Goal: Transaction & Acquisition: Purchase product/service

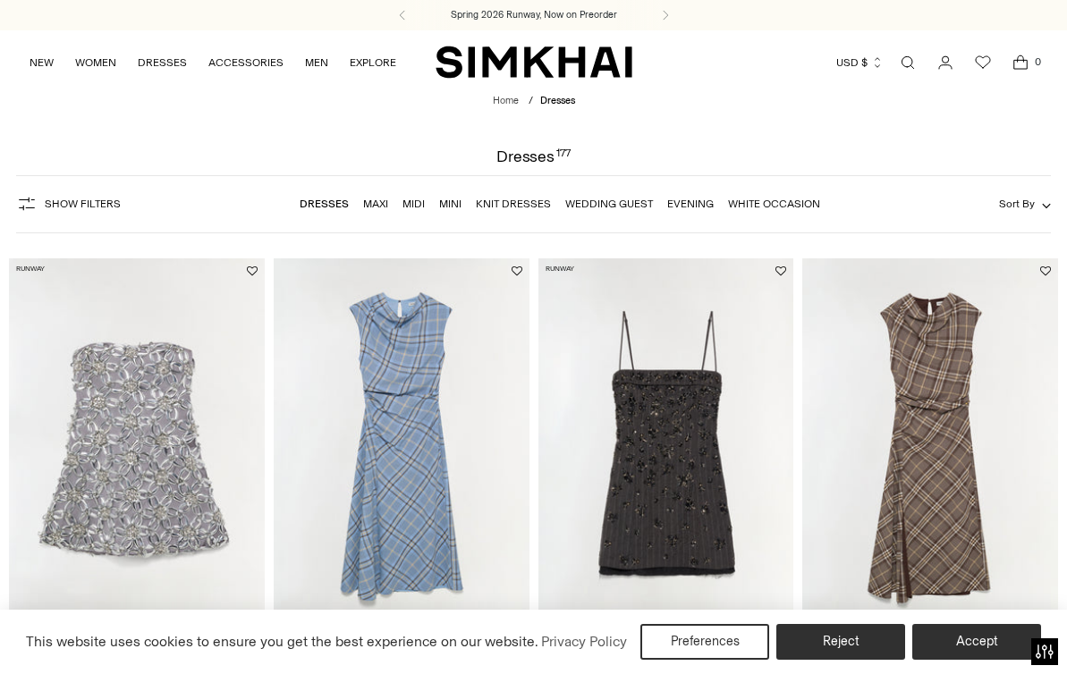
click at [699, 205] on link "Evening" at bounding box center [690, 204] width 46 height 13
click at [450, 207] on link "Mini" at bounding box center [450, 204] width 22 height 13
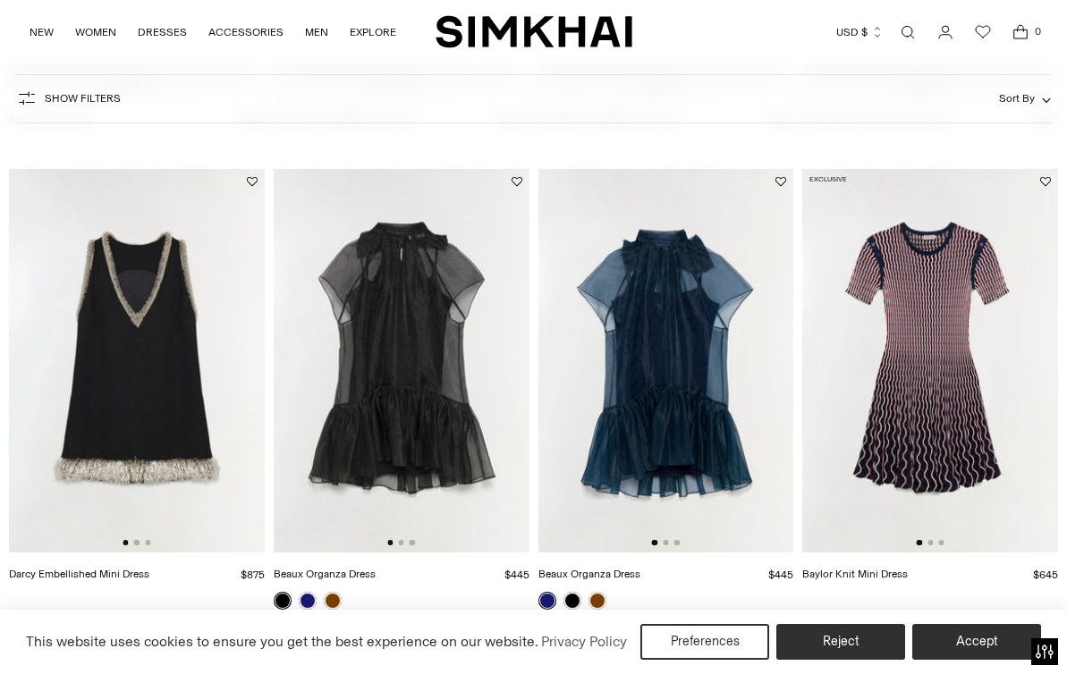
scroll to position [539, 0]
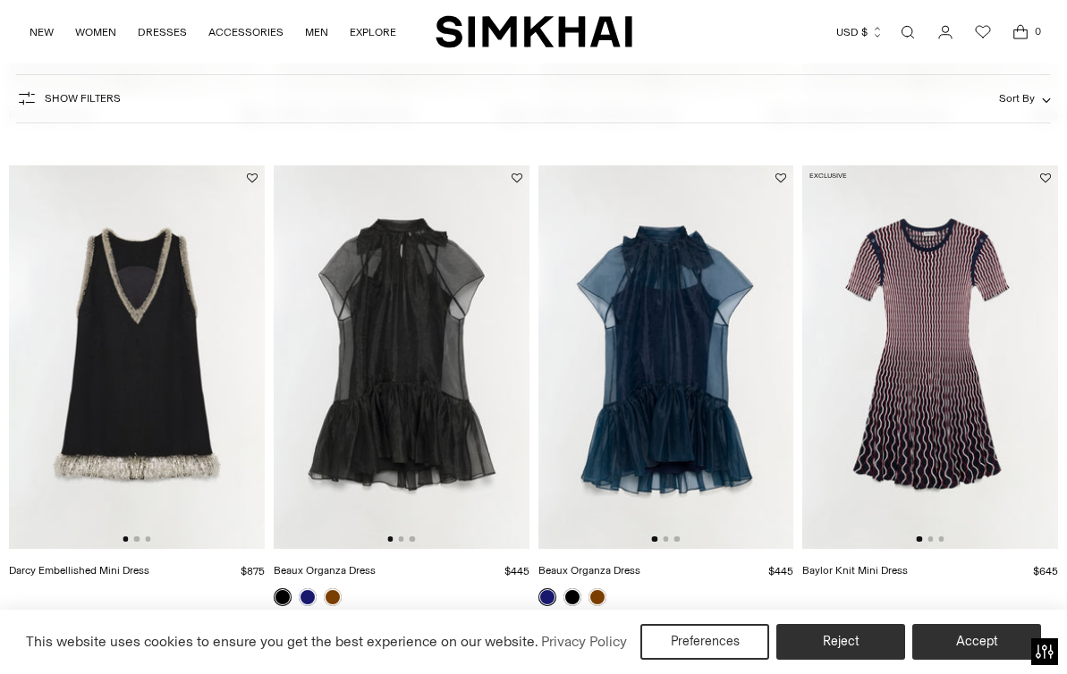
click at [412, 383] on img at bounding box center [402, 357] width 256 height 384
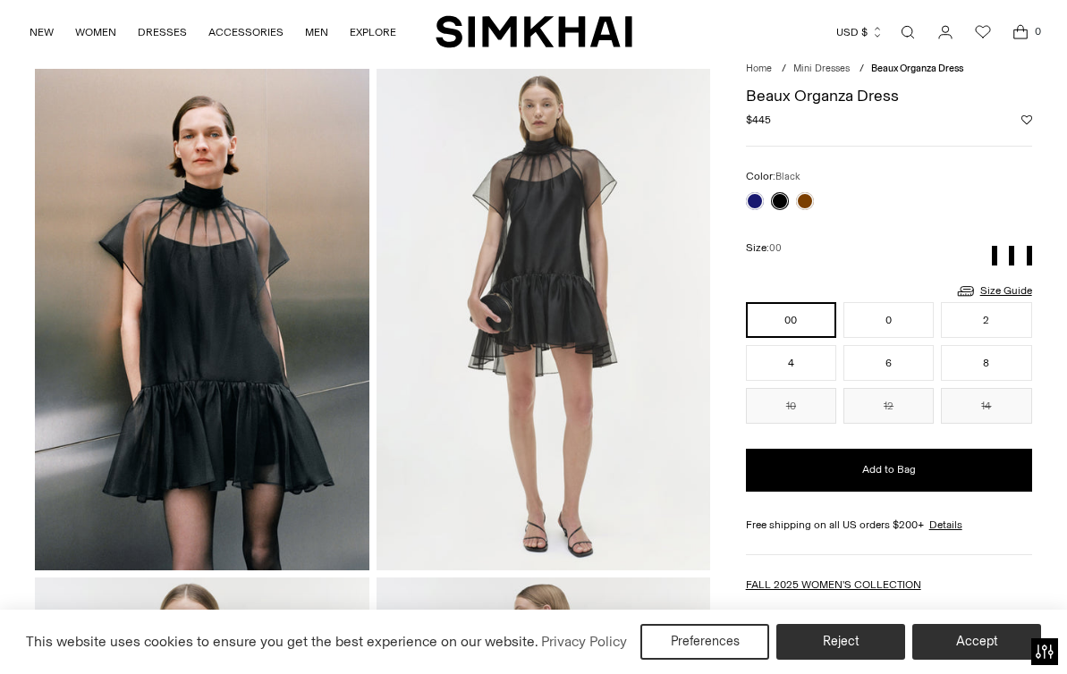
scroll to position [60, 0]
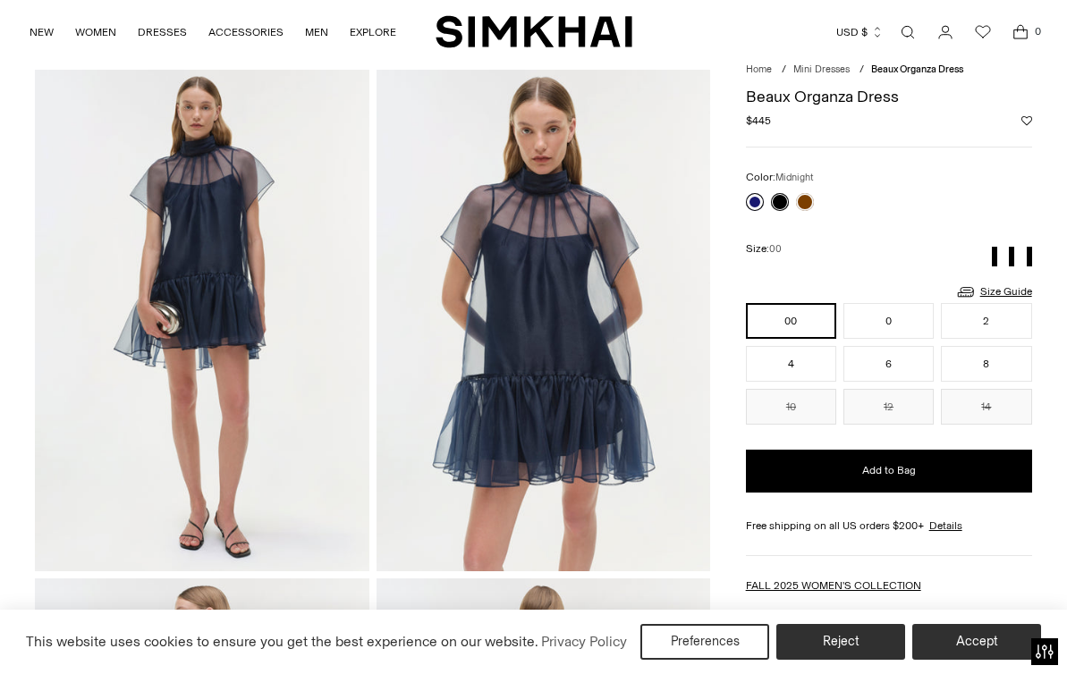
click at [756, 202] on link at bounding box center [755, 202] width 18 height 18
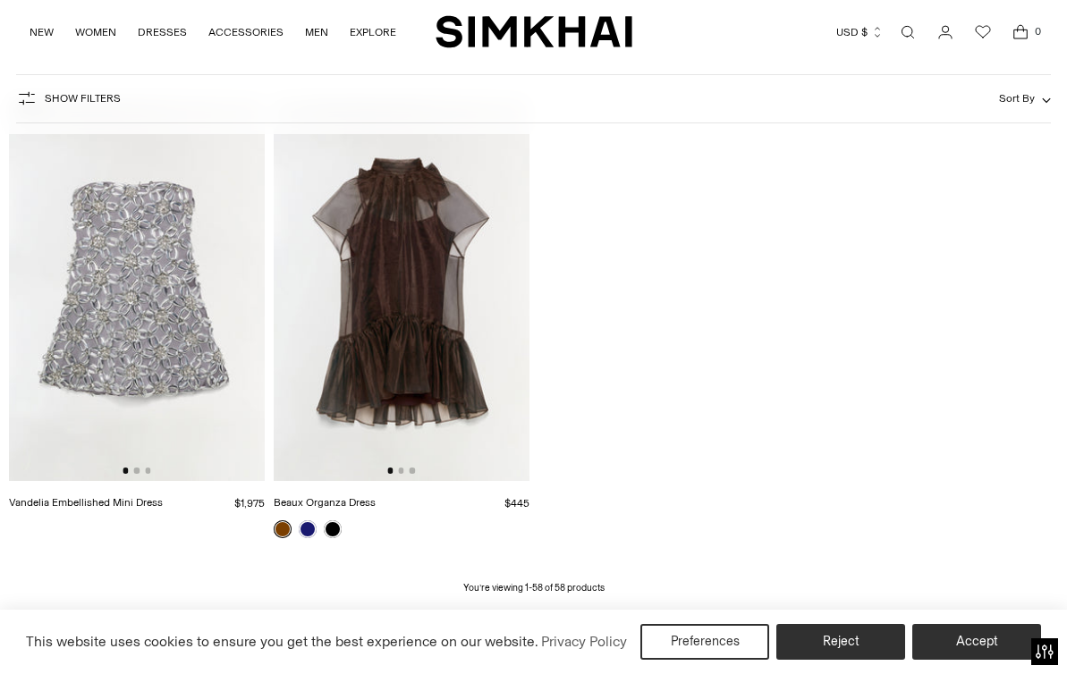
scroll to position [6769, 0]
